Goal: Book appointment/travel/reservation

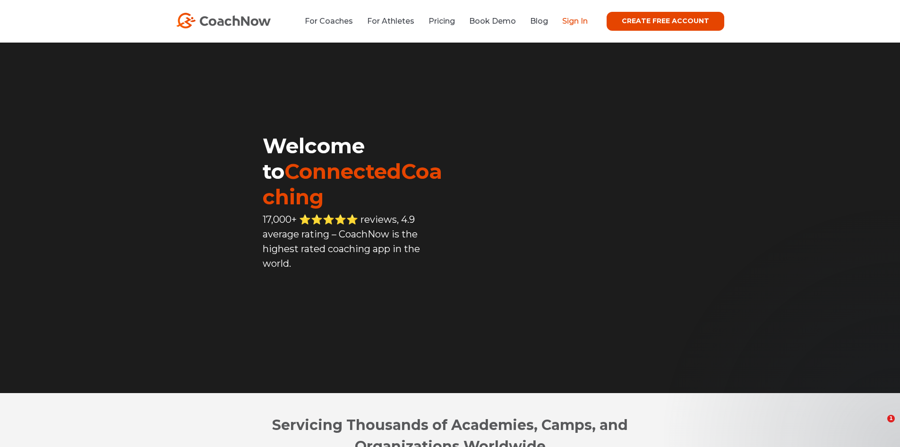
click at [586, 17] on link "Sign In" at bounding box center [575, 21] width 26 height 9
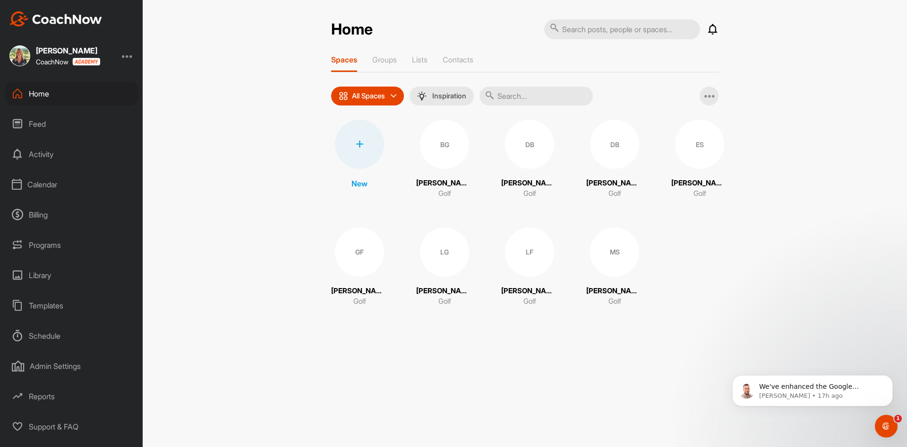
click at [39, 333] on div "Schedule" at bounding box center [71, 336] width 133 height 24
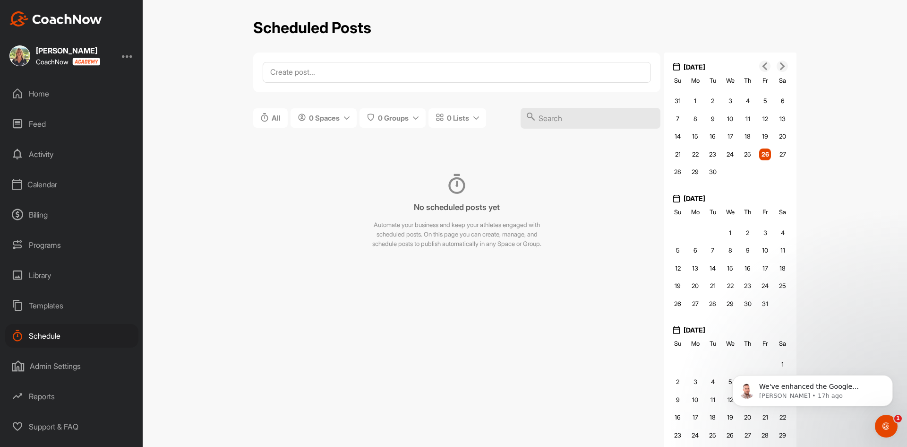
click at [44, 185] on div "Calendar" at bounding box center [71, 185] width 133 height 24
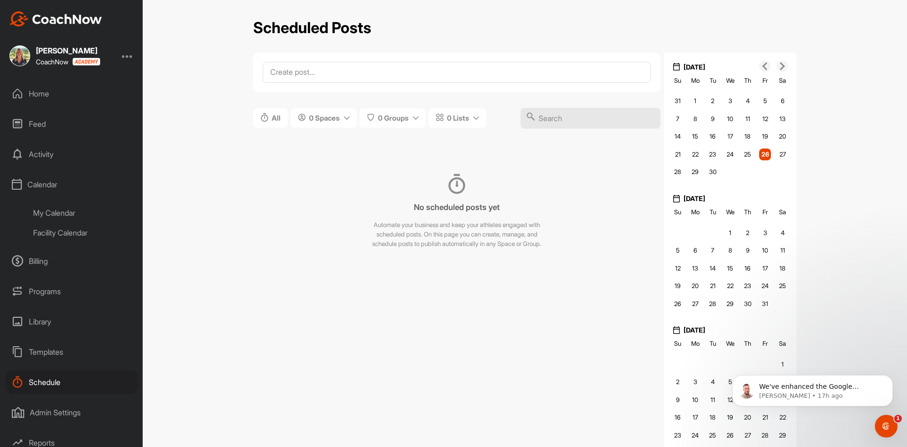
click at [70, 212] on div "My Calendar" at bounding box center [82, 213] width 112 height 20
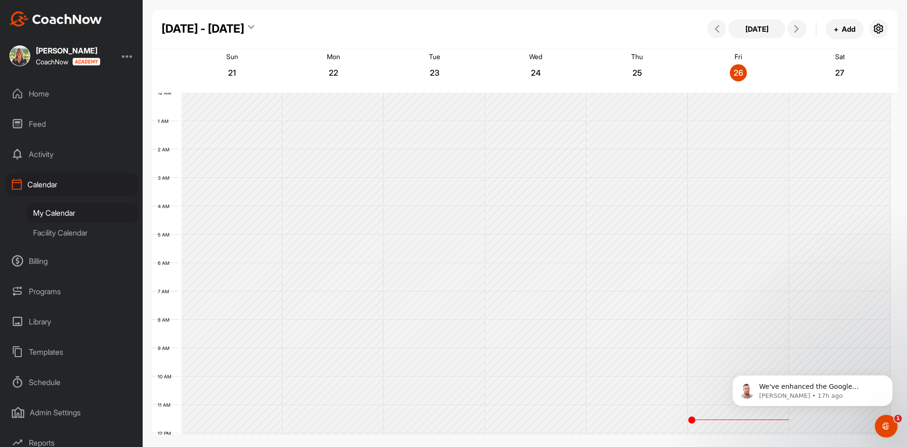
scroll to position [164, 0]
click at [69, 229] on div "Facility Calendar" at bounding box center [82, 233] width 112 height 20
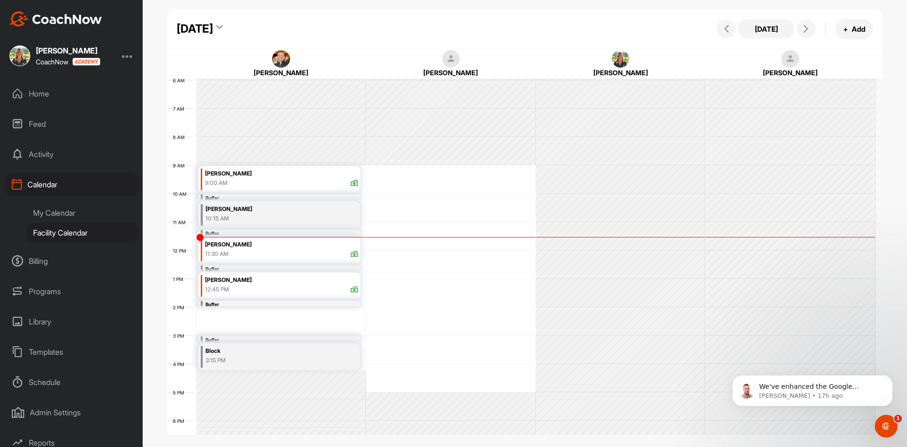
scroll to position [164, 0]
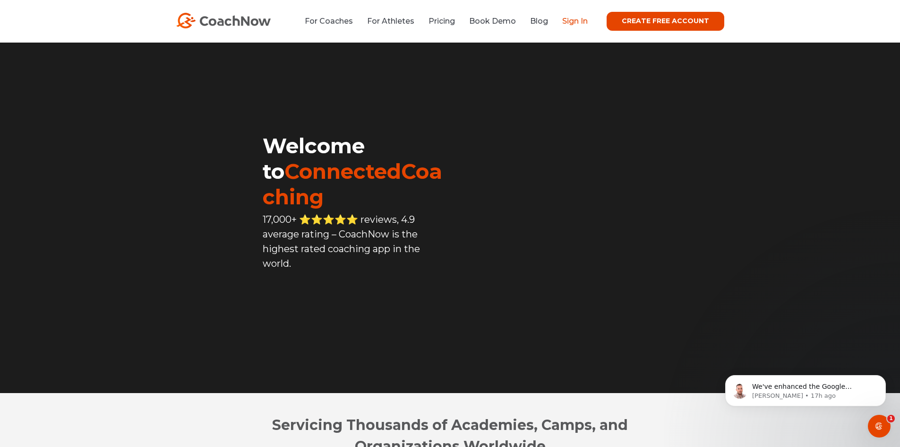
click at [588, 21] on link "Sign In" at bounding box center [575, 21] width 26 height 9
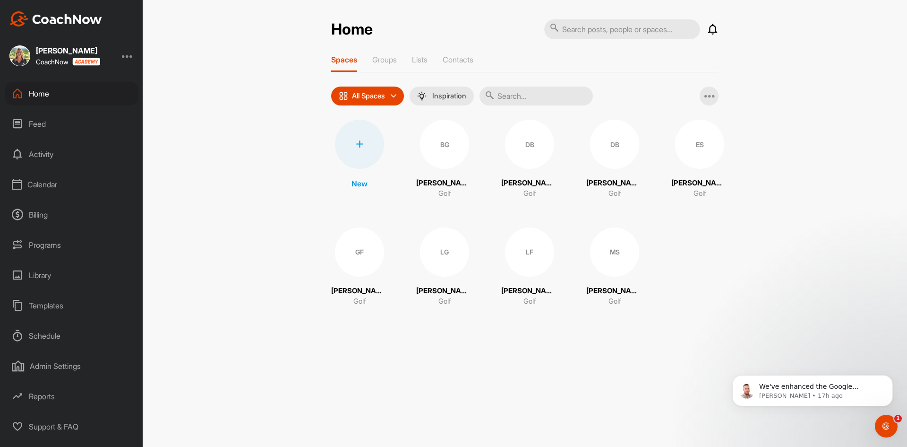
click at [47, 184] on div "Calendar" at bounding box center [71, 185] width 133 height 24
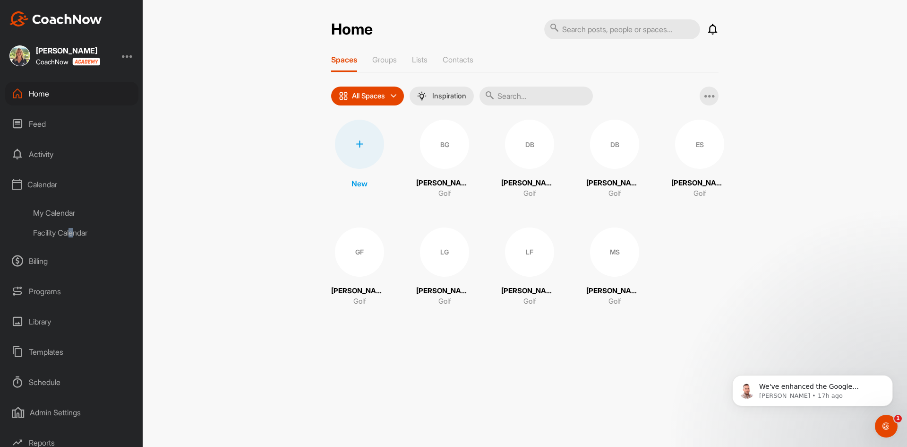
click at [74, 233] on div "Facility Calendar" at bounding box center [82, 233] width 112 height 20
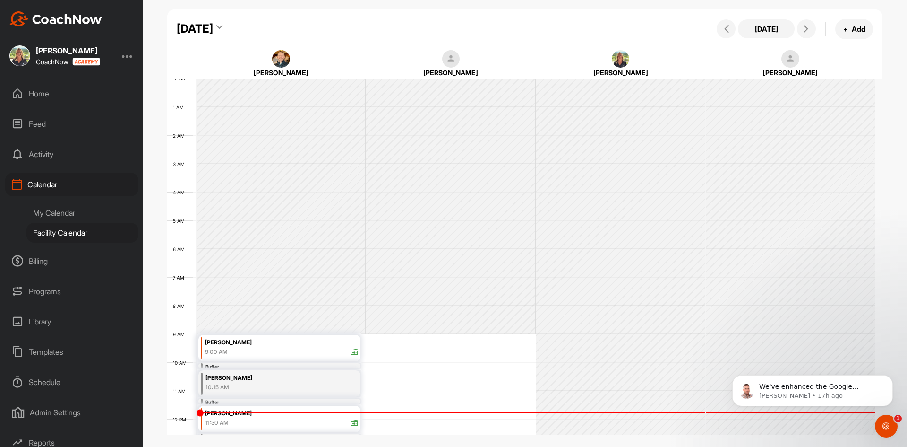
scroll to position [164, 0]
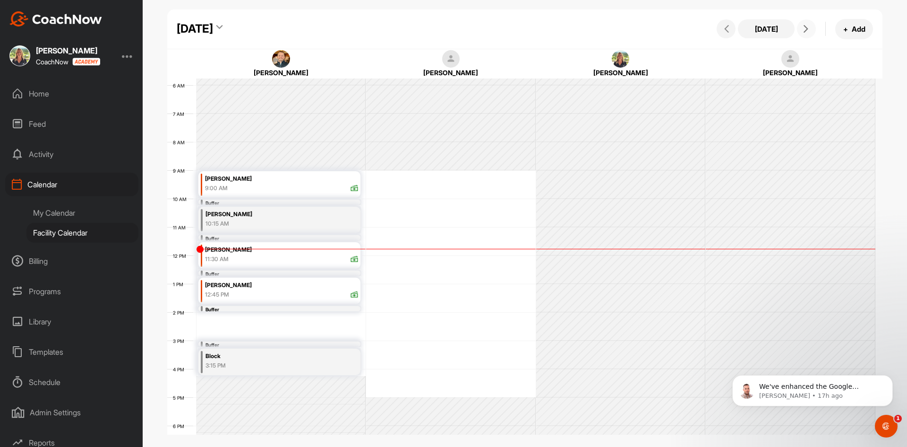
click at [804, 34] on button at bounding box center [806, 28] width 19 height 19
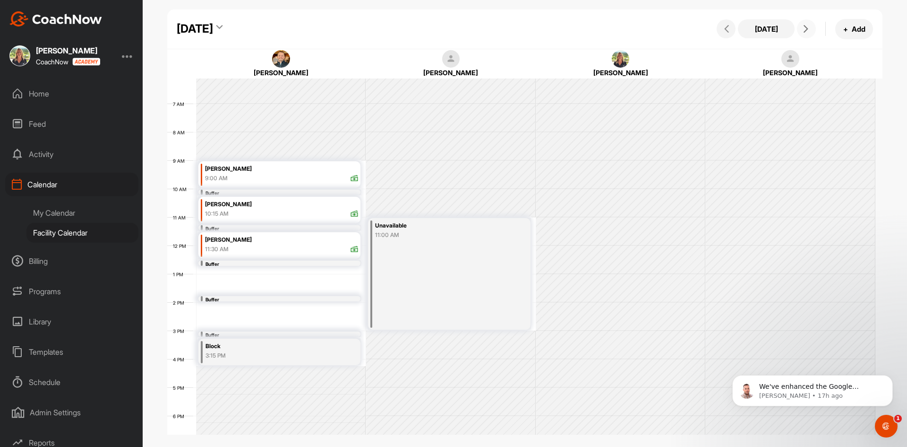
scroll to position [189, 0]
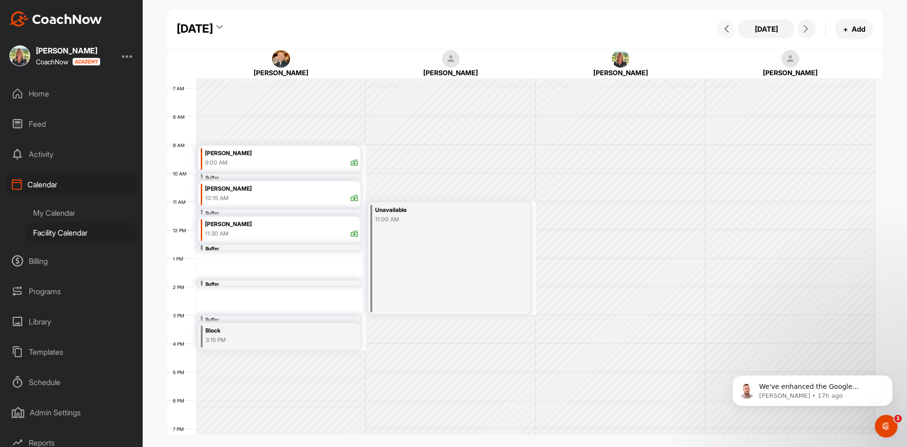
click at [726, 26] on icon at bounding box center [727, 29] width 8 height 8
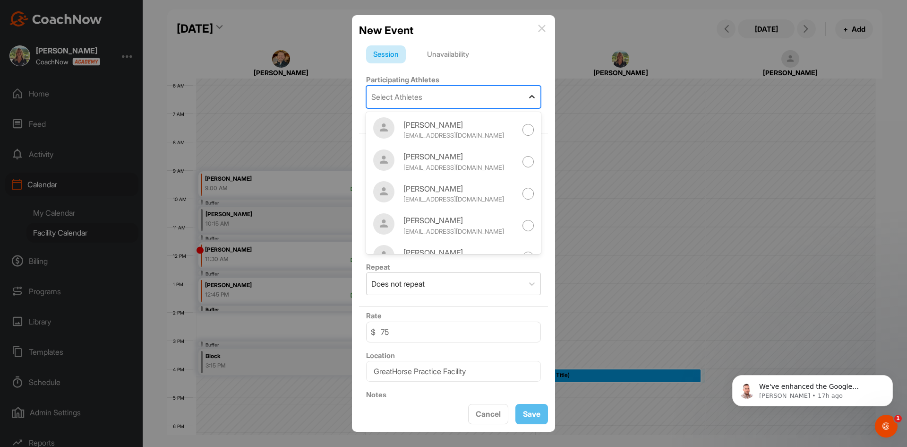
click at [529, 97] on icon at bounding box center [532, 96] width 6 height 3
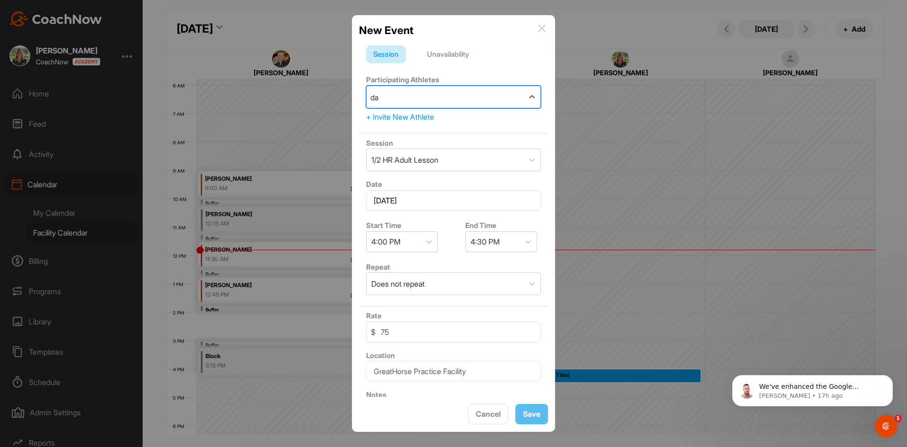
type input "daw"
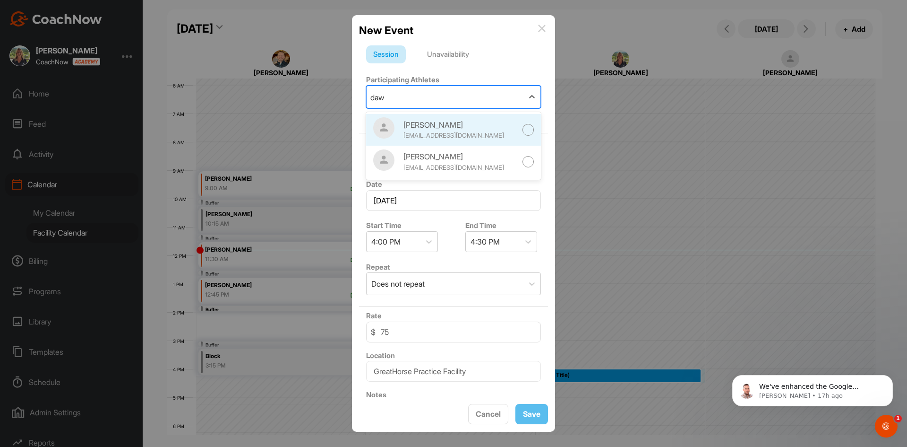
click at [523, 129] on div at bounding box center [529, 130] width 12 height 12
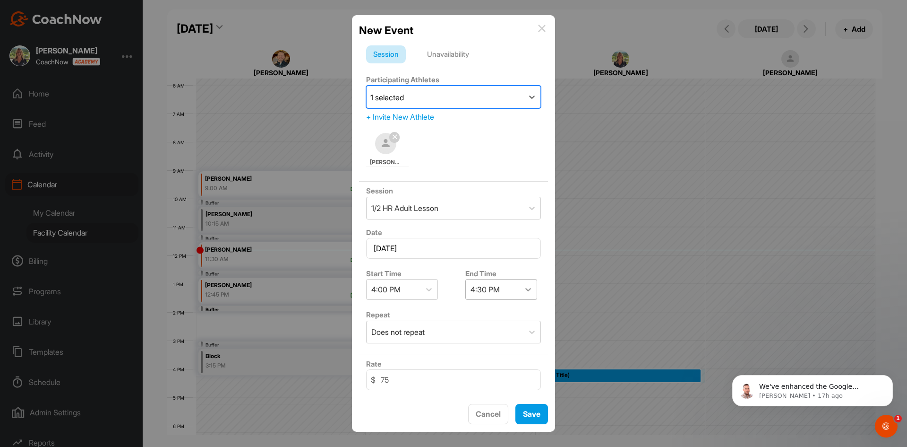
click at [527, 292] on icon at bounding box center [528, 289] width 9 height 9
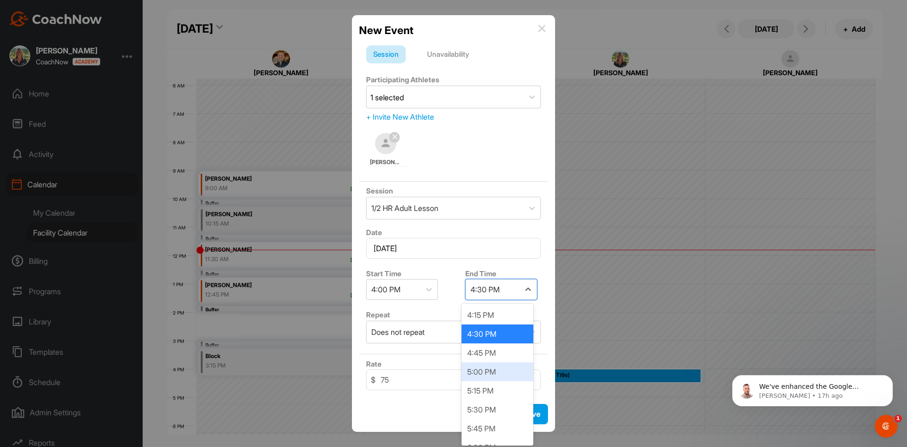
click at [490, 373] on div "5:00 PM" at bounding box center [498, 371] width 72 height 19
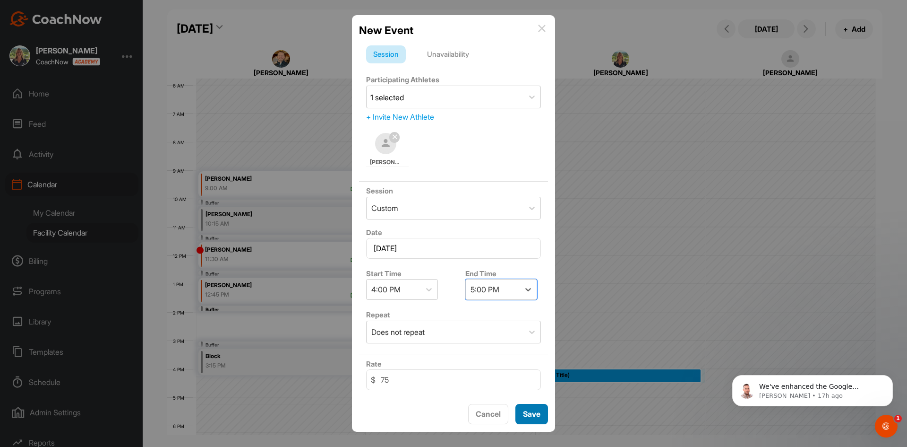
click at [527, 411] on span "Save" at bounding box center [531, 413] width 17 height 9
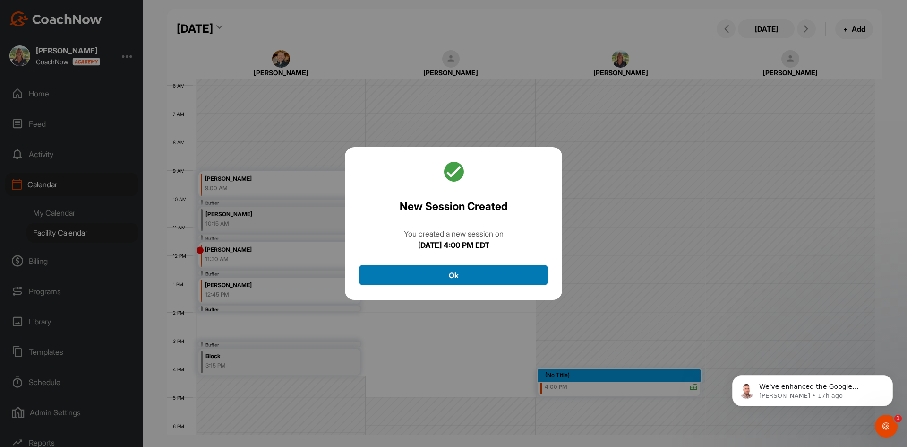
click at [455, 277] on button "Ok" at bounding box center [453, 275] width 189 height 20
